Goal: Task Accomplishment & Management: Use online tool/utility

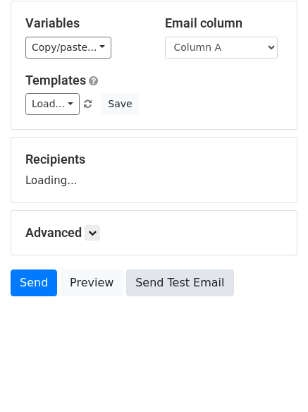
scroll to position [80, 0]
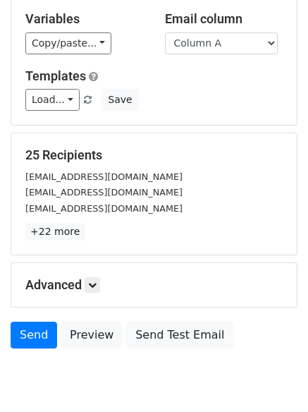
click at [92, 294] on div "Advanced Tracking Track Opens UTM Codes Track Clicks Filters Only include sprea…" at bounding box center [154, 285] width 286 height 44
click at [92, 284] on icon at bounding box center [92, 285] width 8 height 8
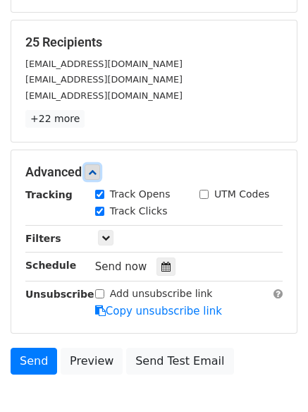
scroll to position [252, 0]
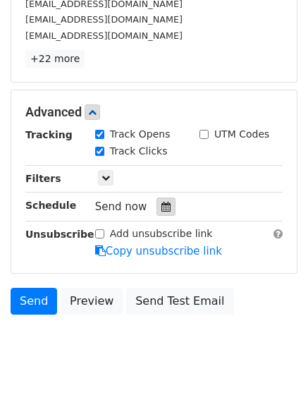
click at [162, 209] on icon at bounding box center [166, 207] width 9 height 10
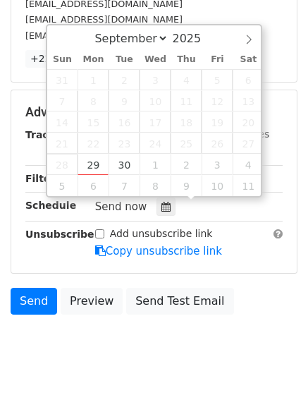
click at [77, 160] on span "28" at bounding box center [62, 164] width 31 height 21
type input "2025-09-29 12:45"
type input "45"
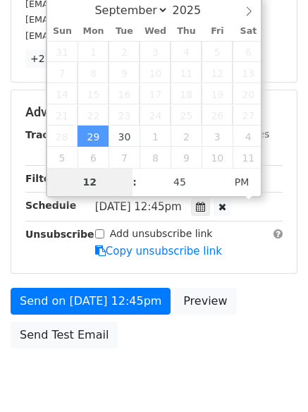
scroll to position [252, 0]
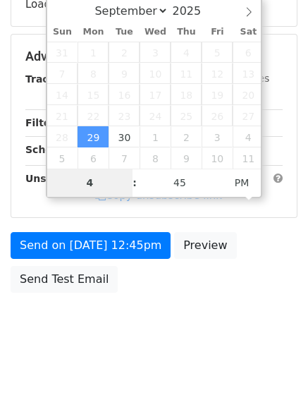
type input "4"
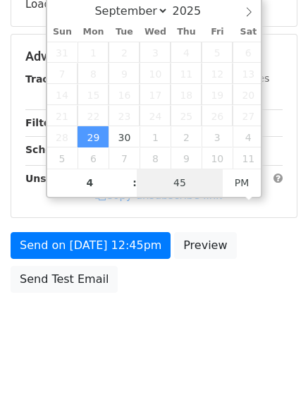
type input "2025-09-29 16:45"
type input "04"
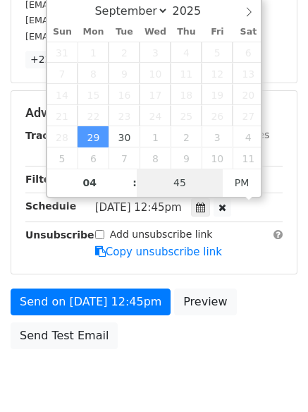
type input "1"
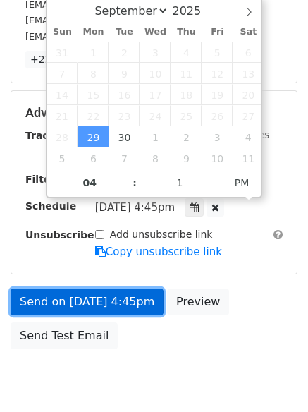
type input "2025-09-29 16:01"
click at [84, 289] on link "Send on Sep 29 at 4:45pm" at bounding box center [87, 301] width 153 height 27
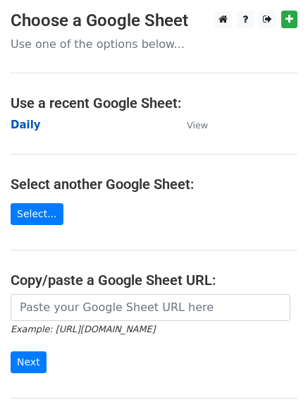
click at [26, 123] on strong "Daily" at bounding box center [26, 124] width 30 height 13
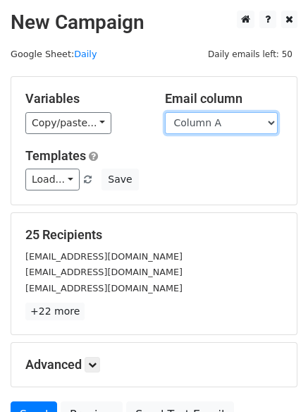
click at [204, 122] on select "Column A Column B Column C Column D Column E Column F" at bounding box center [221, 123] width 113 height 22
select select "Column B"
click at [165, 112] on select "Column A Column B Column C Column D Column E Column F" at bounding box center [221, 123] width 113 height 22
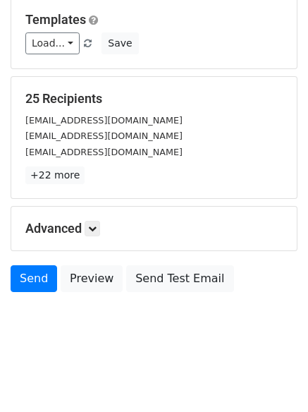
click at [93, 217] on div "Advanced Tracking Track Opens UTM Codes Track Clicks Filters Only include sprea…" at bounding box center [154, 229] width 286 height 44
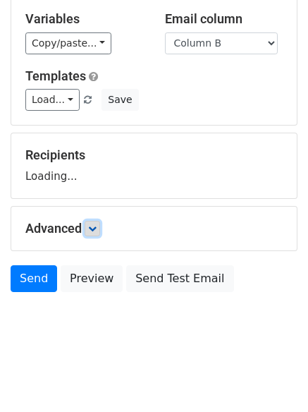
click at [97, 224] on icon at bounding box center [92, 228] width 8 height 8
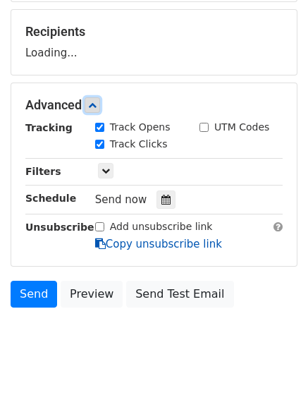
scroll to position [212, 0]
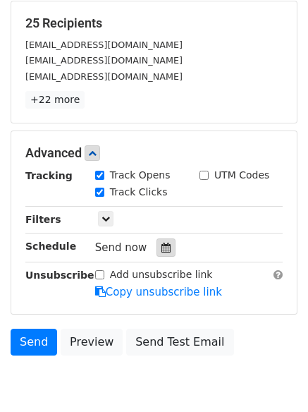
click at [164, 240] on div at bounding box center [166, 247] width 19 height 18
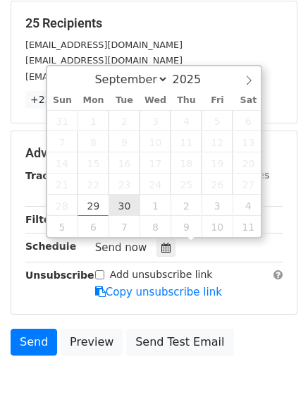
type input "2025-09-30 12:00"
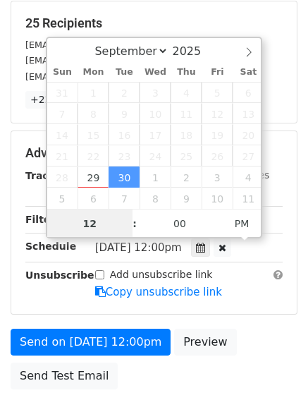
scroll to position [1, 0]
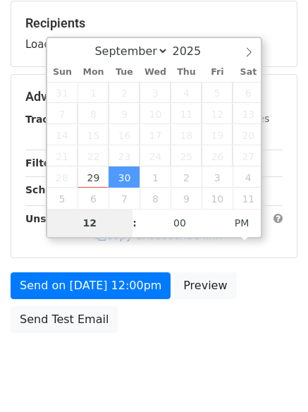
type input "5"
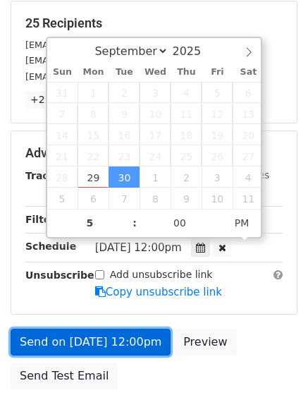
type input "2025-09-30 17:00"
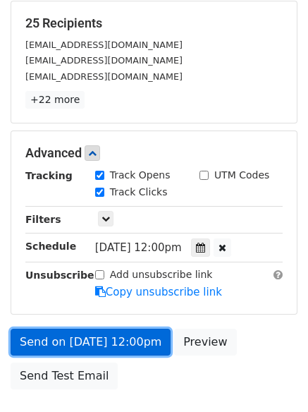
click at [96, 346] on link "Send on Sep 30 at 12:00pm" at bounding box center [91, 342] width 160 height 27
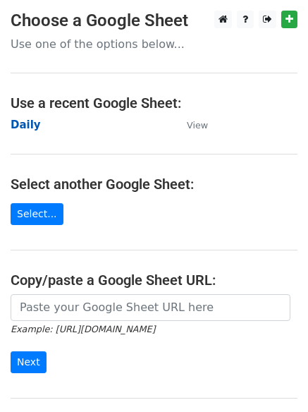
click at [28, 127] on strong "Daily" at bounding box center [26, 124] width 30 height 13
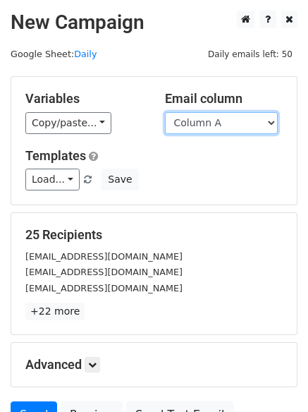
click at [231, 122] on select "Column A Column B Column C Column D Column E Column F" at bounding box center [221, 123] width 113 height 22
select select "Column C"
click at [165, 112] on select "Column A Column B Column C Column D Column E Column F" at bounding box center [221, 123] width 113 height 22
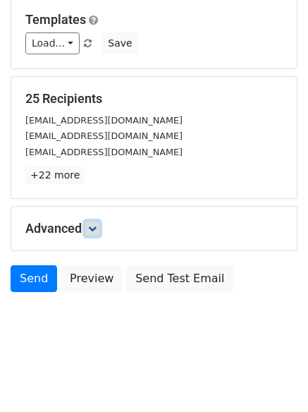
click at [89, 224] on link at bounding box center [93, 229] width 16 height 16
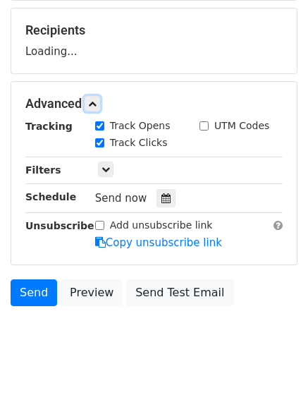
scroll to position [214, 0]
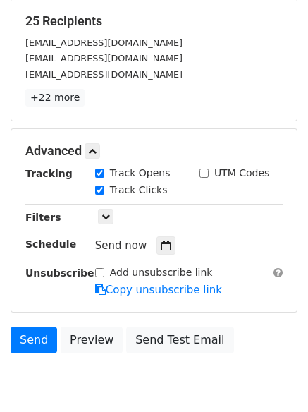
click at [169, 245] on div "Send now" at bounding box center [178, 245] width 166 height 19
click at [163, 247] on icon at bounding box center [166, 246] width 9 height 10
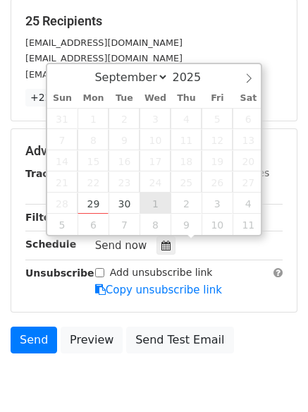
type input "2025-10-01 12:00"
select select "9"
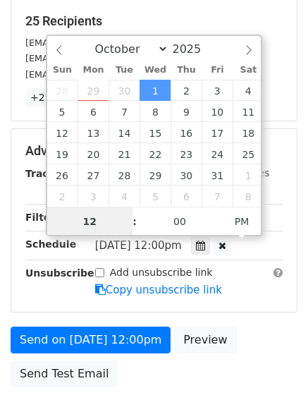
scroll to position [1, 0]
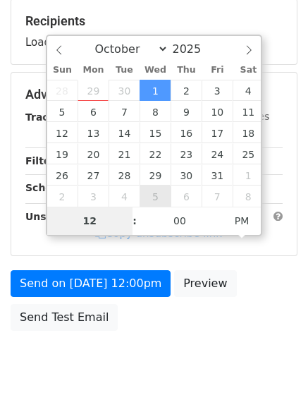
type input "6"
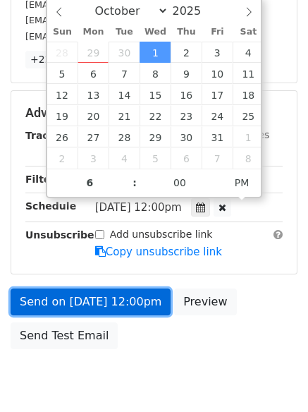
type input "2025-10-01 18:00"
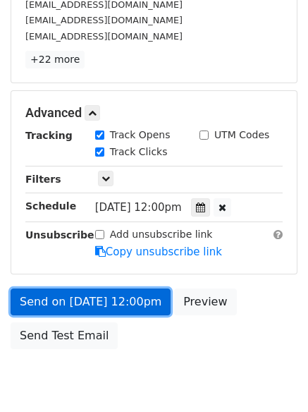
click at [102, 300] on link "Send on Oct 1 at 12:00pm" at bounding box center [91, 301] width 160 height 27
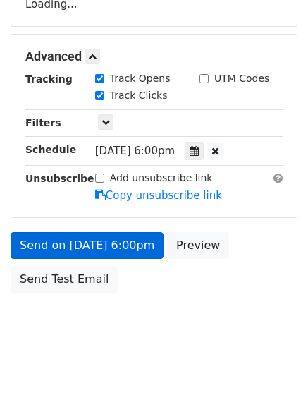
click at [63, 184] on strong "Unsubscribe" at bounding box center [59, 178] width 69 height 11
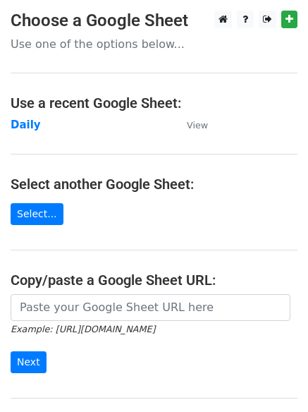
click at [25, 115] on main "Choose a Google Sheet Use one of the options below... Use a recent Google Sheet…" at bounding box center [154, 230] width 308 height 438
click at [25, 123] on strong "Daily" at bounding box center [26, 124] width 30 height 13
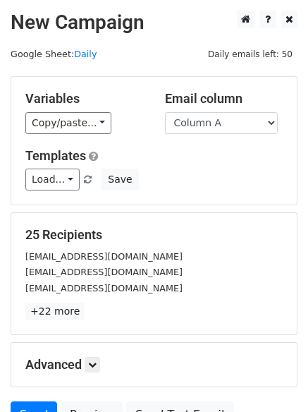
drag, startPoint x: 250, startPoint y: 126, endPoint x: 250, endPoint y: 145, distance: 19.0
click at [250, 126] on select "Column A Column B Column C Column D Column E Column F" at bounding box center [221, 123] width 113 height 22
click at [236, 126] on select "Column A Column B Column C Column D Column E Column F" at bounding box center [221, 123] width 113 height 22
select select "Column D"
click at [165, 112] on select "Column A Column B Column C Column D Column E Column F" at bounding box center [221, 123] width 113 height 22
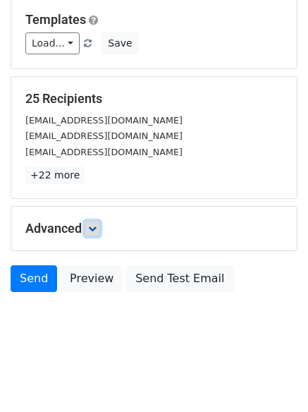
click at [100, 229] on link at bounding box center [93, 229] width 16 height 16
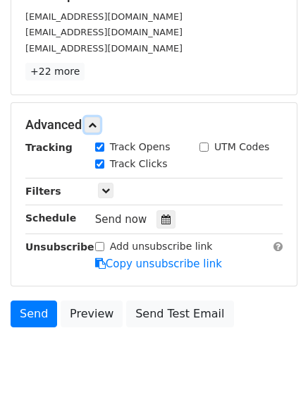
scroll to position [272, 0]
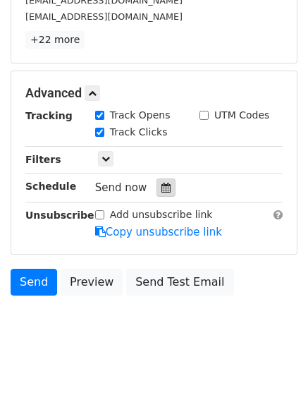
click at [162, 183] on icon at bounding box center [166, 188] width 9 height 10
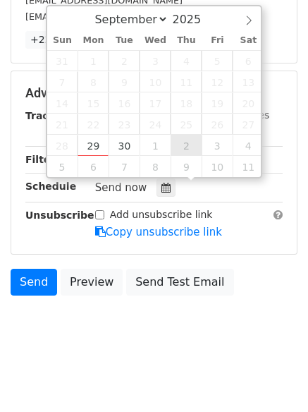
type input "2025-10-02 12:00"
select select "9"
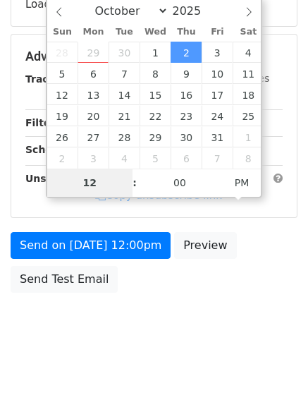
type input "7"
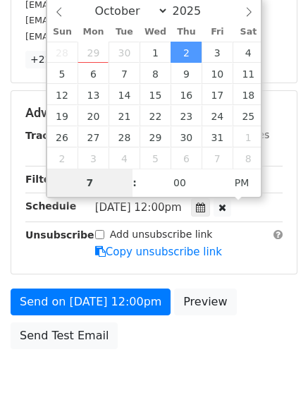
scroll to position [272, 0]
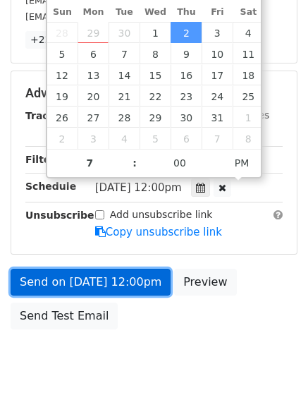
type input "2025-10-02 19:00"
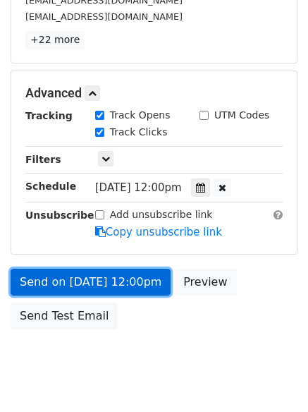
click at [76, 280] on link "Send on Oct 2 at 12:00pm" at bounding box center [91, 282] width 160 height 27
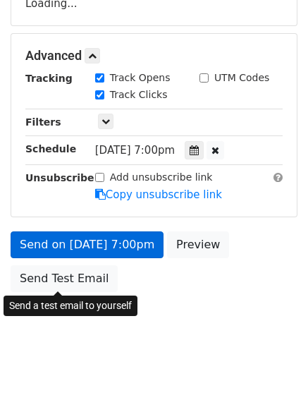
scroll to position [252, 0]
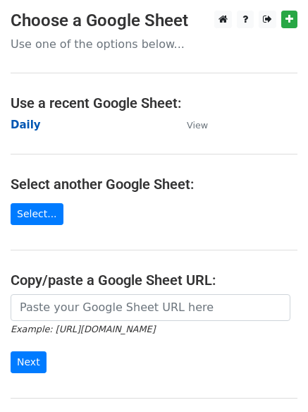
click at [20, 122] on strong "Daily" at bounding box center [26, 124] width 30 height 13
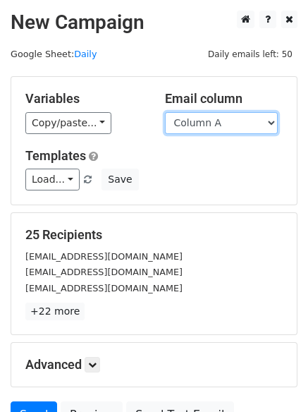
click at [250, 131] on select "Column A Column B Column C Column D Column E Column F" at bounding box center [221, 123] width 113 height 22
select select "Column E"
click at [165, 112] on select "Column A Column B Column C Column D Column E Column F" at bounding box center [221, 123] width 113 height 22
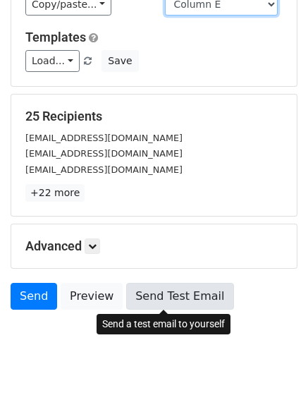
scroll to position [136, 0]
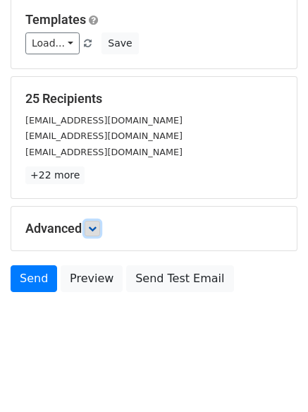
click at [97, 230] on icon at bounding box center [92, 228] width 8 height 8
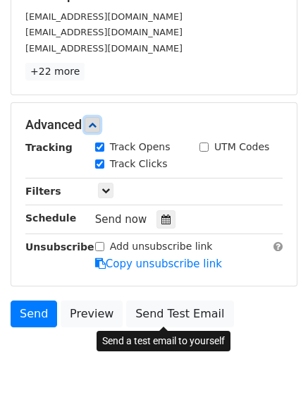
scroll to position [274, 0]
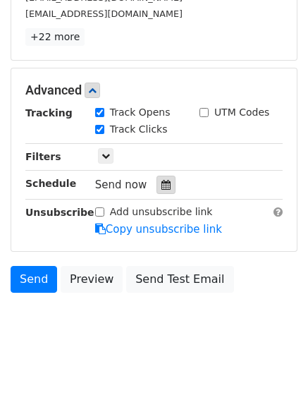
click at [162, 184] on icon at bounding box center [166, 185] width 9 height 10
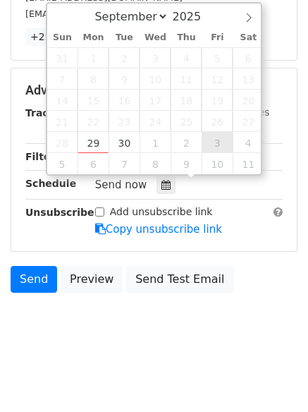
type input "2025-10-03 12:00"
select select "9"
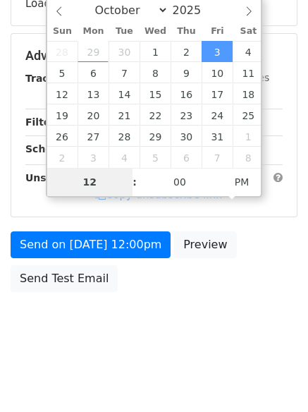
scroll to position [252, 0]
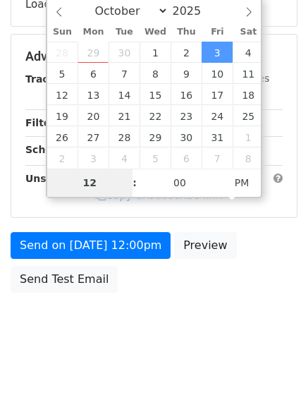
type input "8"
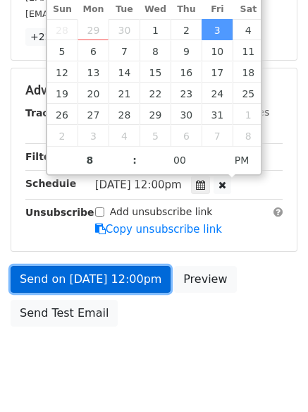
type input "2025-10-03 20:00"
click at [99, 275] on link "Send on Oct 3 at 12:00pm" at bounding box center [91, 279] width 160 height 27
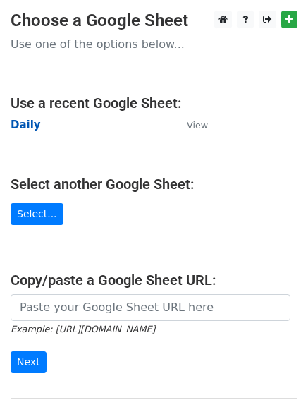
click at [30, 118] on strong "Daily" at bounding box center [26, 124] width 30 height 13
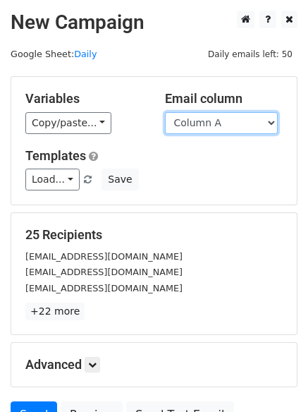
click at [260, 126] on select "Column A Column B Column C Column D Column E Column F" at bounding box center [221, 123] width 113 height 22
select select "Column F"
click at [165, 112] on select "Column A Column B Column C Column D Column E Column F" at bounding box center [221, 123] width 113 height 22
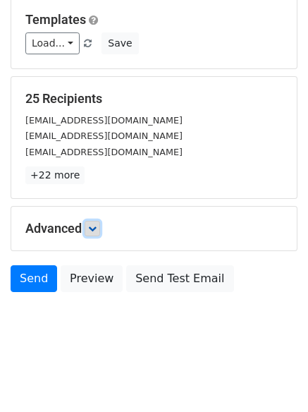
click at [97, 229] on icon at bounding box center [92, 228] width 8 height 8
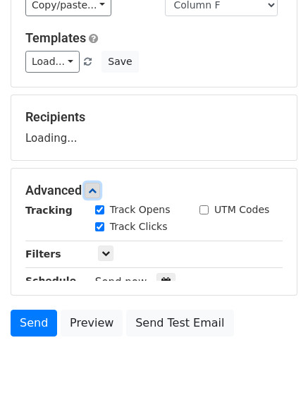
scroll to position [136, 0]
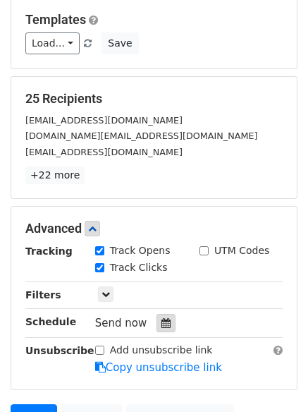
click at [162, 321] on icon at bounding box center [166, 323] width 9 height 10
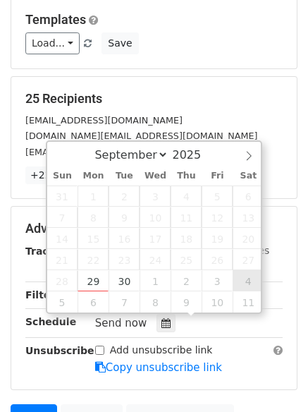
type input "[DATE] 12:00"
select select "9"
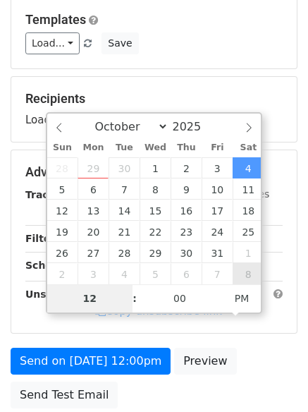
type input "9"
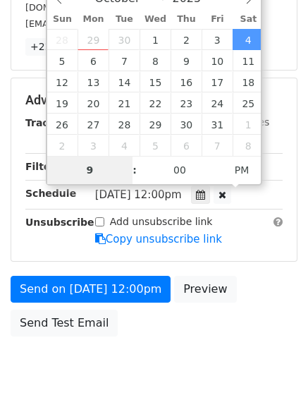
scroll to position [308, 0]
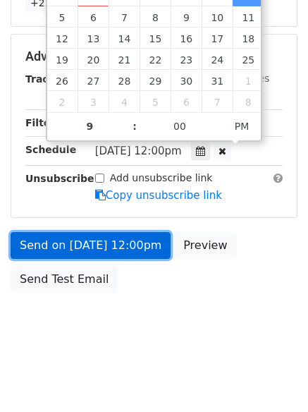
type input "[DATE] 21:00"
click at [55, 240] on link "Send on [DATE] 12:00pm" at bounding box center [91, 245] width 160 height 27
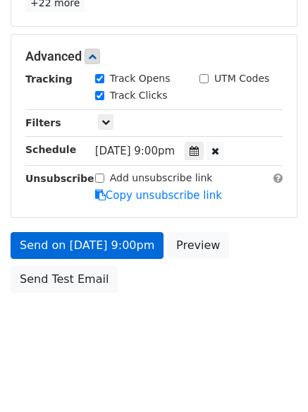
scroll to position [252, 0]
